Goal: Check status

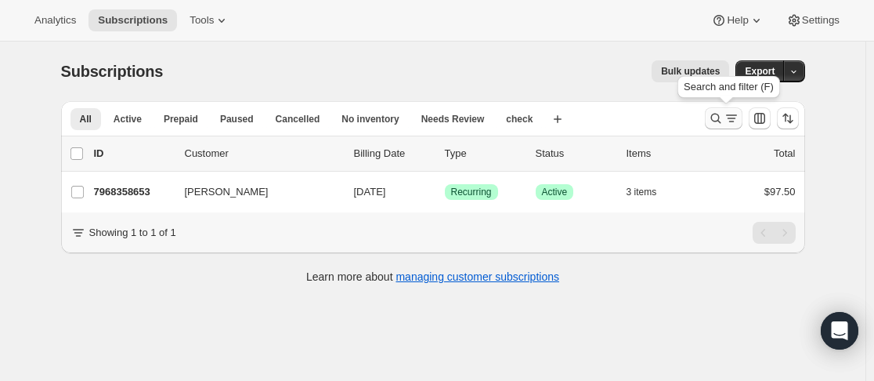
click at [713, 120] on icon "Search and filter results" at bounding box center [716, 118] width 16 height 16
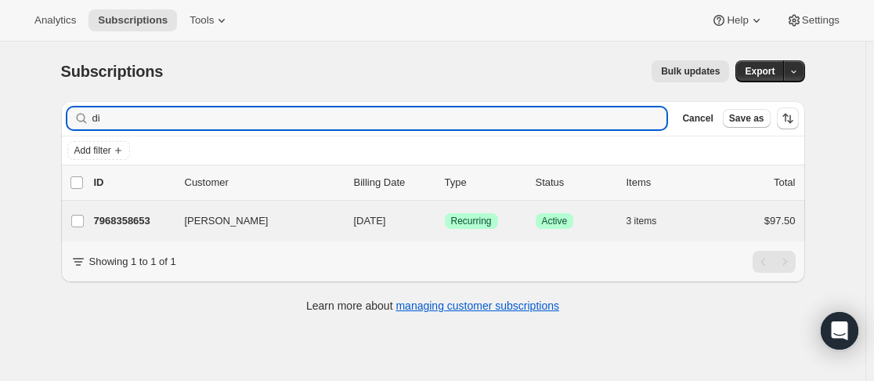
type input "d"
type input "[PERSON_NAME]"
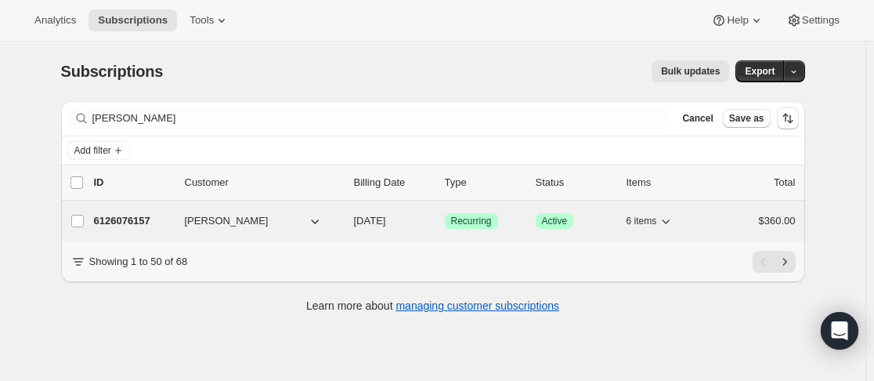
click at [167, 225] on p "6126076157" at bounding box center [133, 221] width 78 height 16
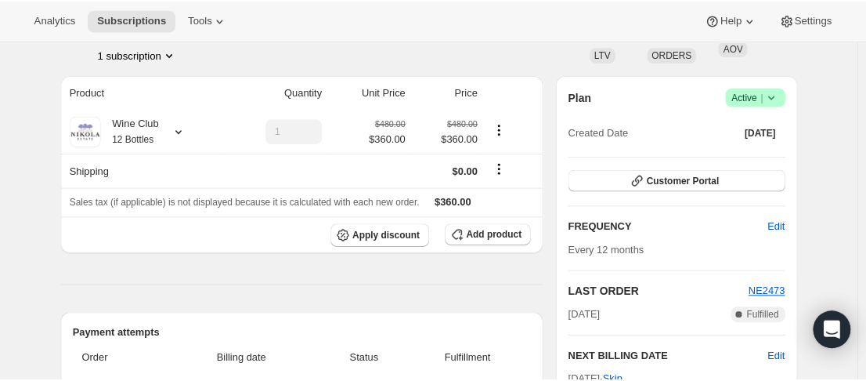
scroll to position [78, 0]
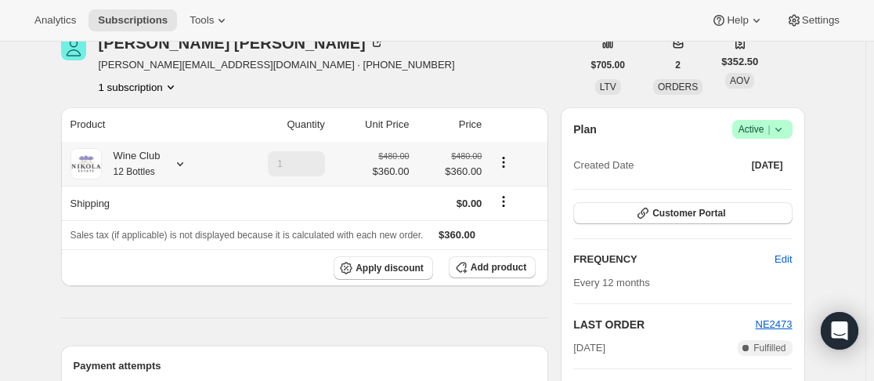
click at [186, 168] on icon at bounding box center [180, 164] width 16 height 16
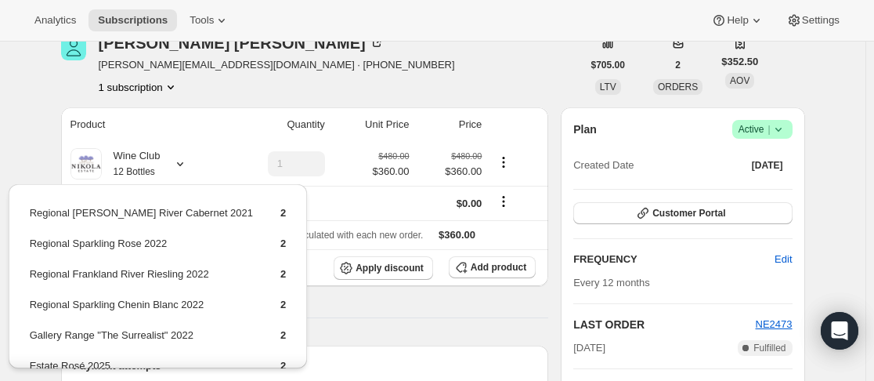
click at [656, 142] on div "Plan Success Active | Created Date [DATE]" at bounding box center [682, 148] width 218 height 56
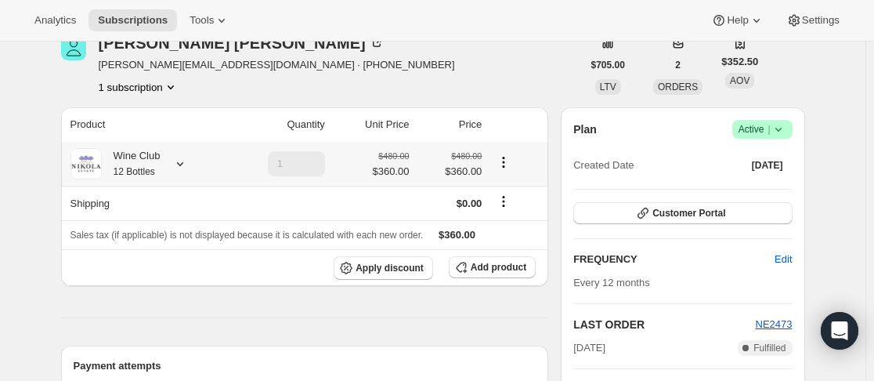
click at [182, 165] on icon at bounding box center [180, 164] width 16 height 16
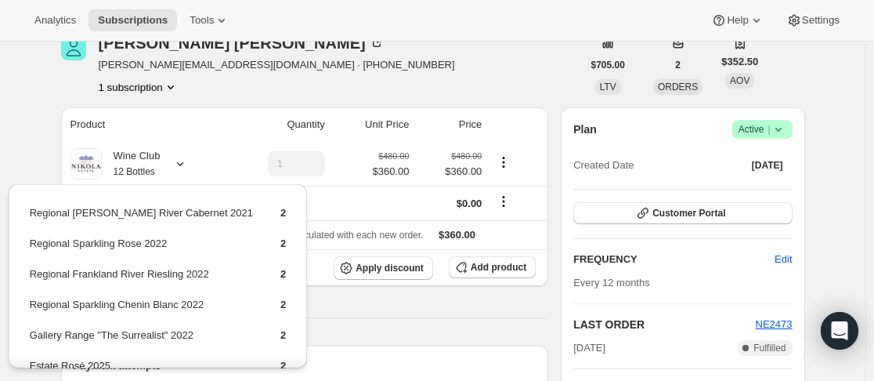
click at [460, 56] on div "Murray Thorpe [EMAIL_ADDRESS][DOMAIN_NAME] · [PHONE_NUMBER] 1 subscription" at bounding box center [321, 65] width 521 height 60
